Goal: Check status: Check status

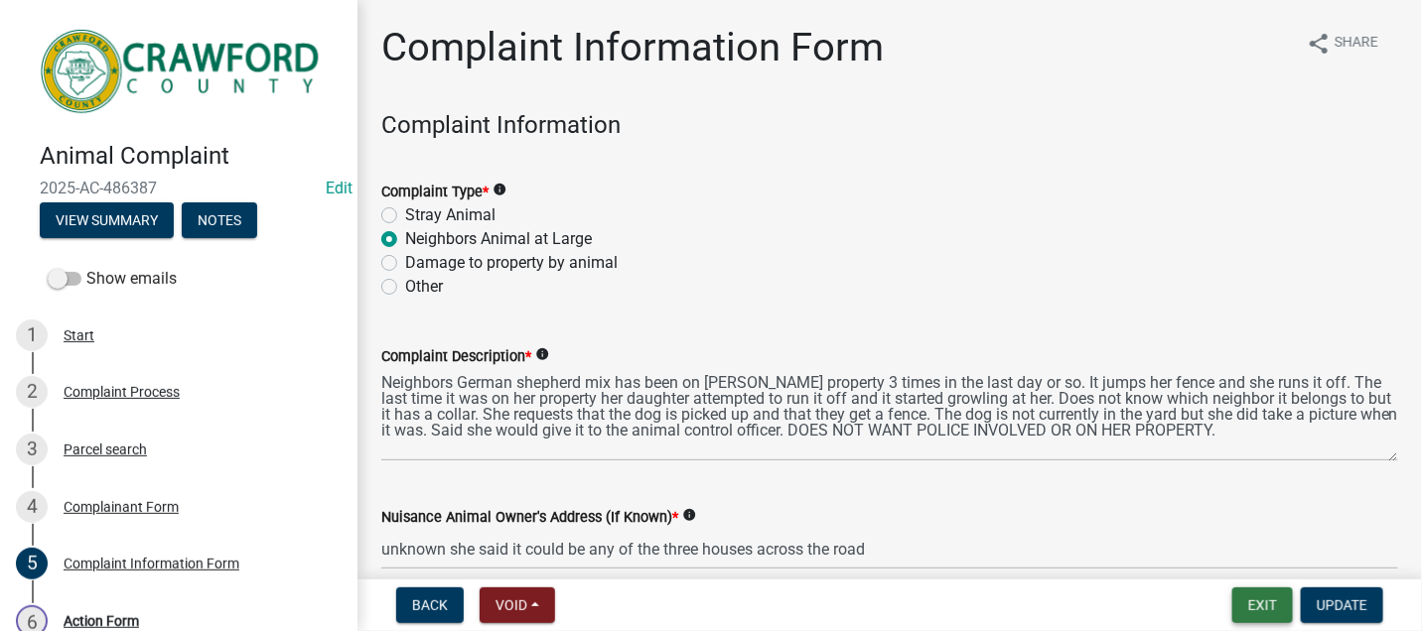
click at [1256, 600] on button "Exit" at bounding box center [1262, 606] width 61 height 36
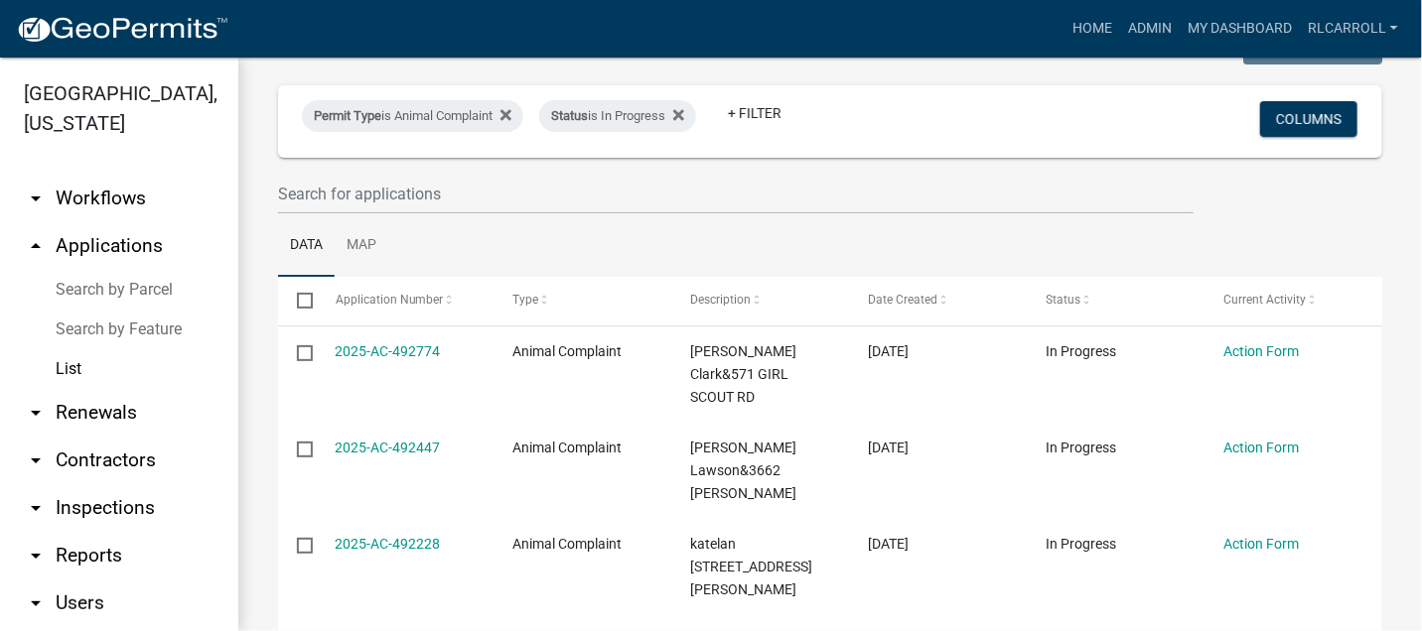
scroll to position [220, 0]
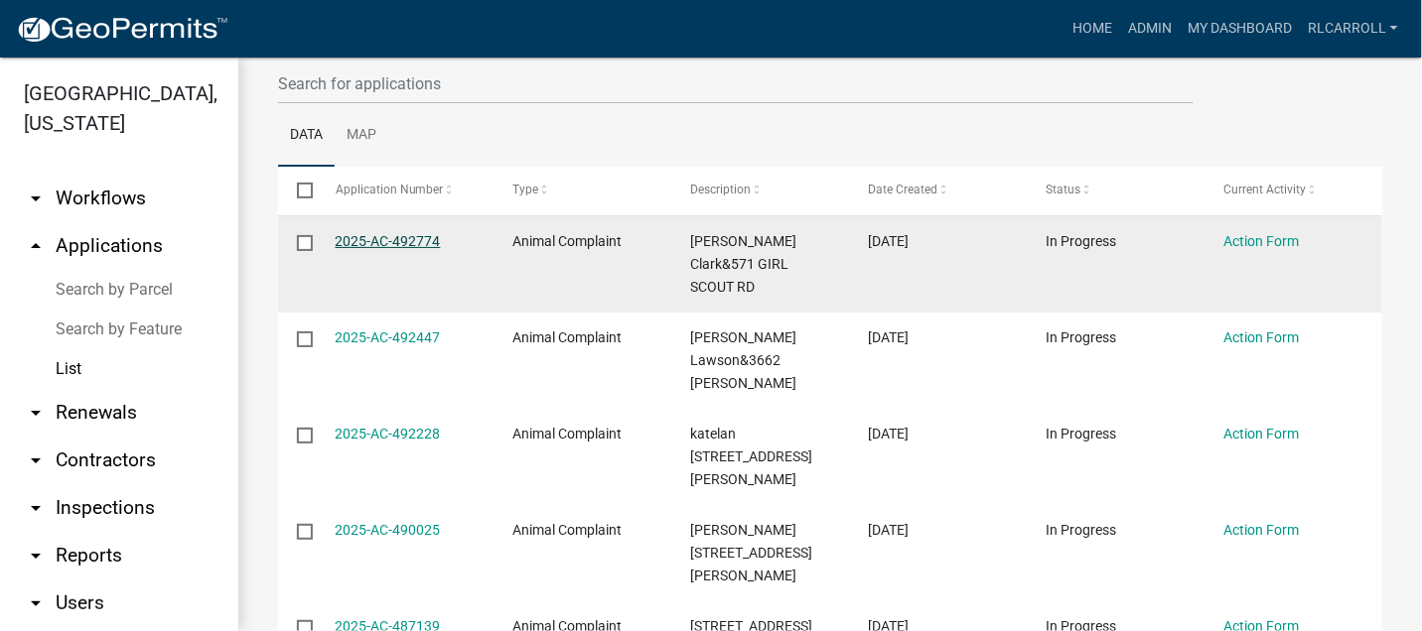
click at [405, 243] on link "2025-AC-492774" at bounding box center [388, 241] width 105 height 16
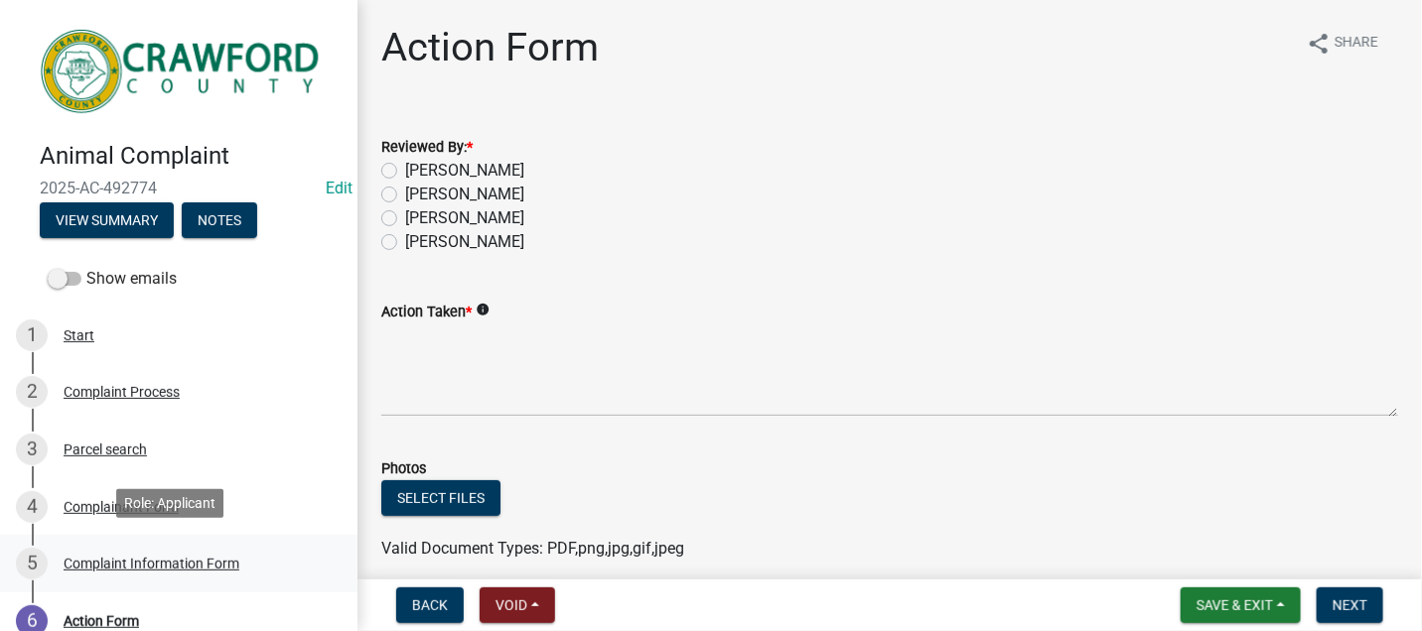
click at [141, 557] on div "Complaint Information Form" at bounding box center [152, 564] width 176 height 14
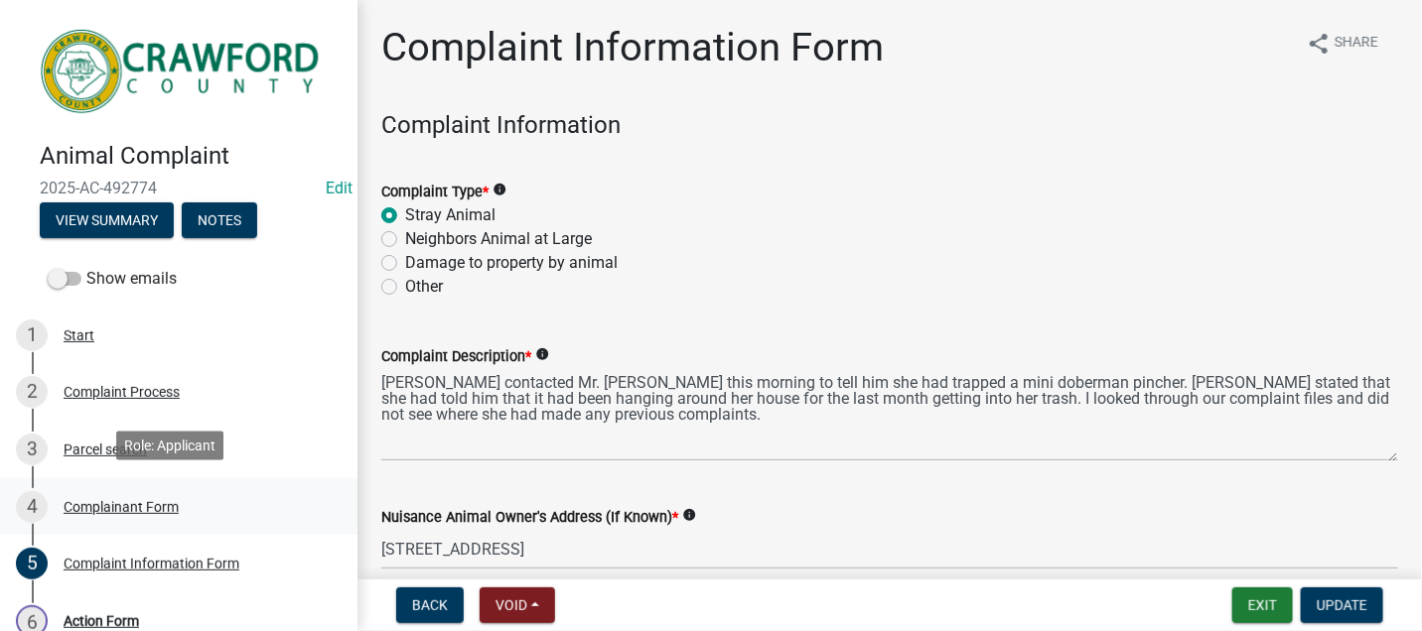
click at [148, 504] on div "Complainant Form" at bounding box center [121, 507] width 115 height 14
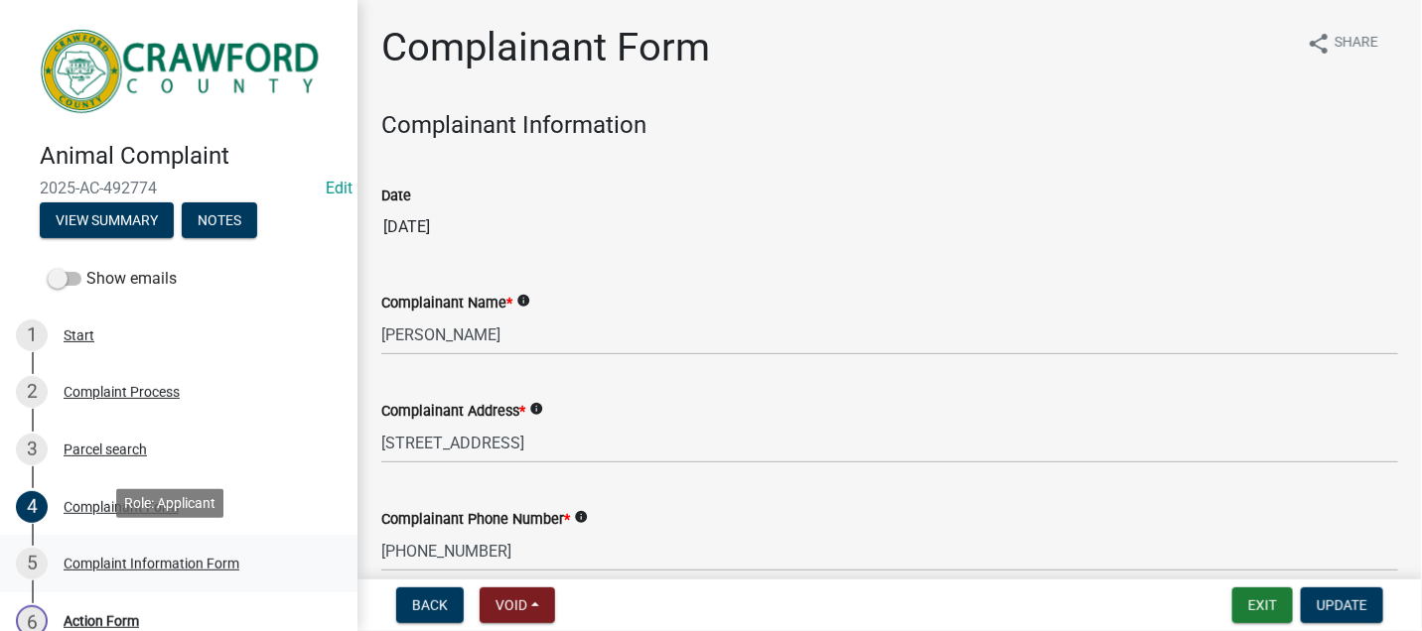
click at [211, 557] on div "Complaint Information Form" at bounding box center [152, 564] width 176 height 14
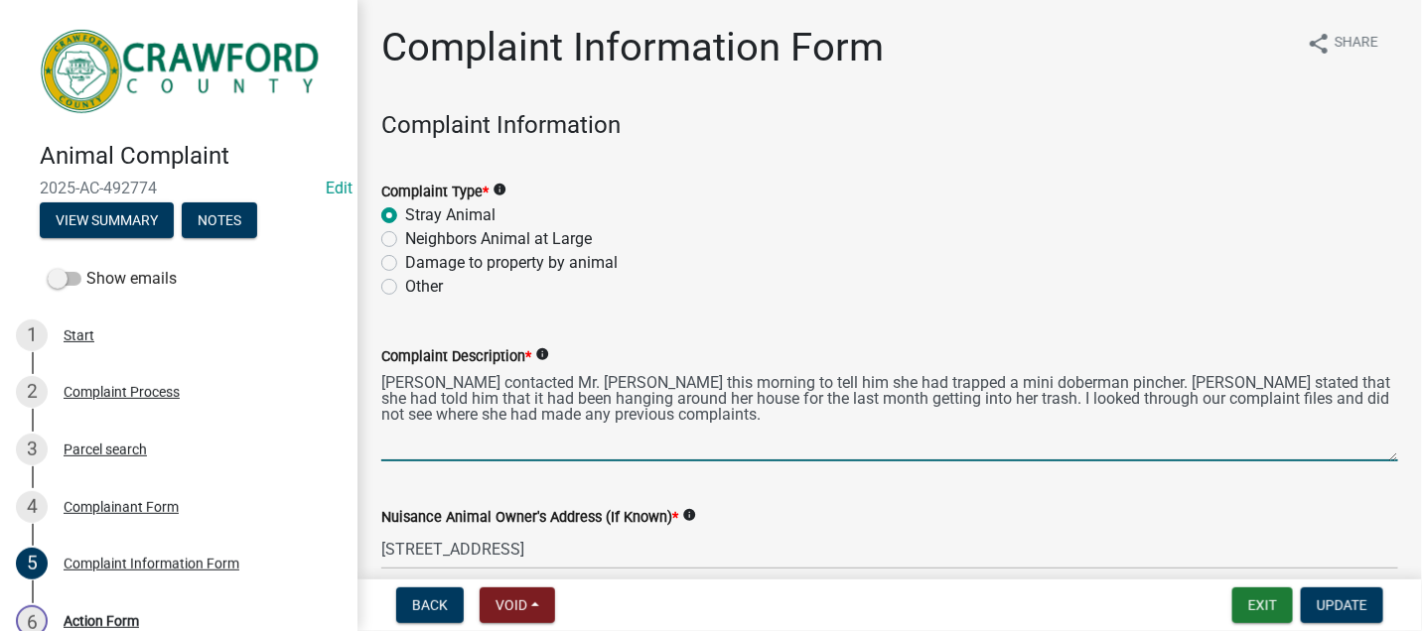
click at [714, 413] on textarea "[PERSON_NAME] contacted Mr. [PERSON_NAME] this morning to tell him she had trap…" at bounding box center [889, 414] width 1017 height 93
